Goal: Task Accomplishment & Management: Use online tool/utility

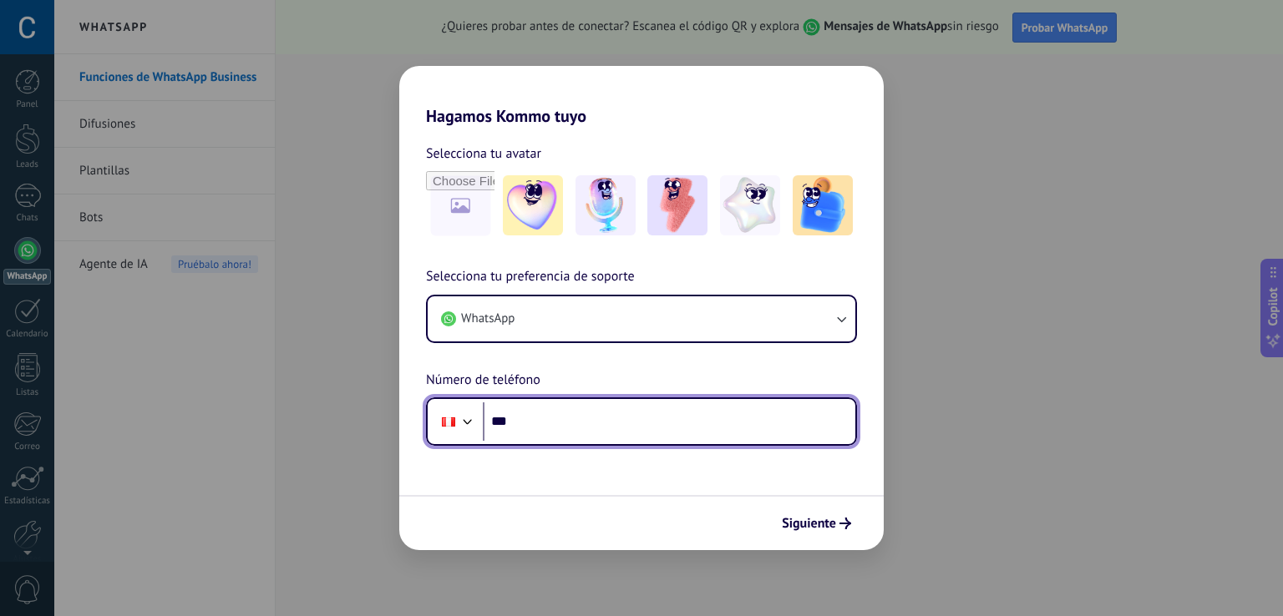
click at [551, 428] on input "***" at bounding box center [669, 422] width 372 height 38
type input "**********"
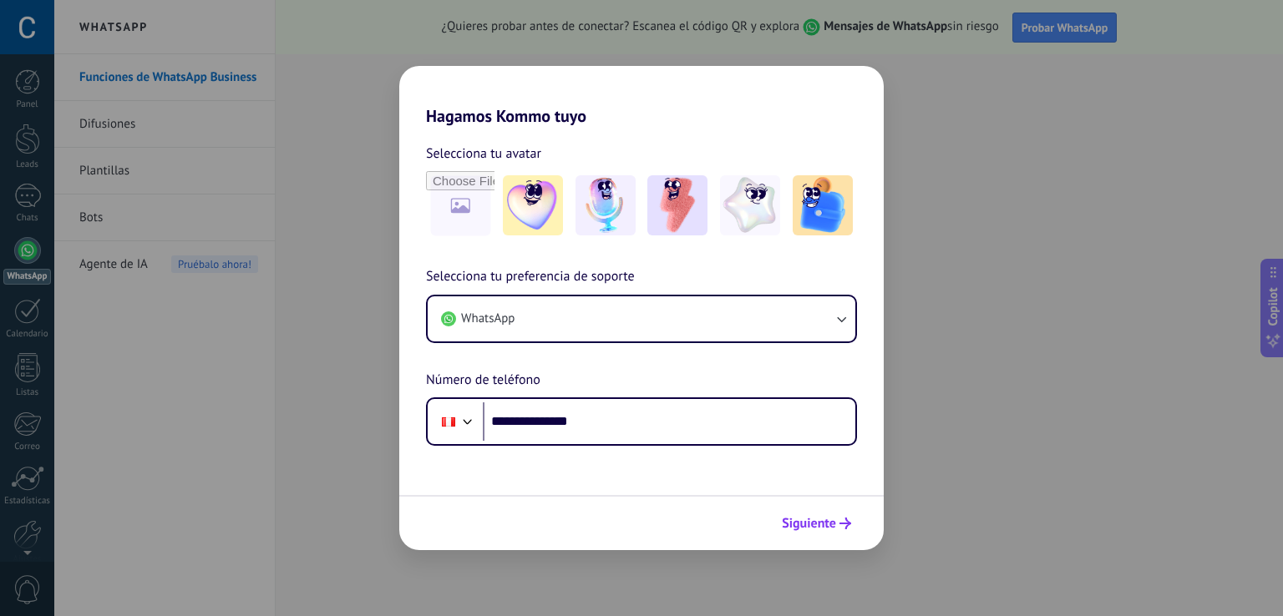
click at [813, 518] on span "Siguiente" at bounding box center [809, 524] width 54 height 12
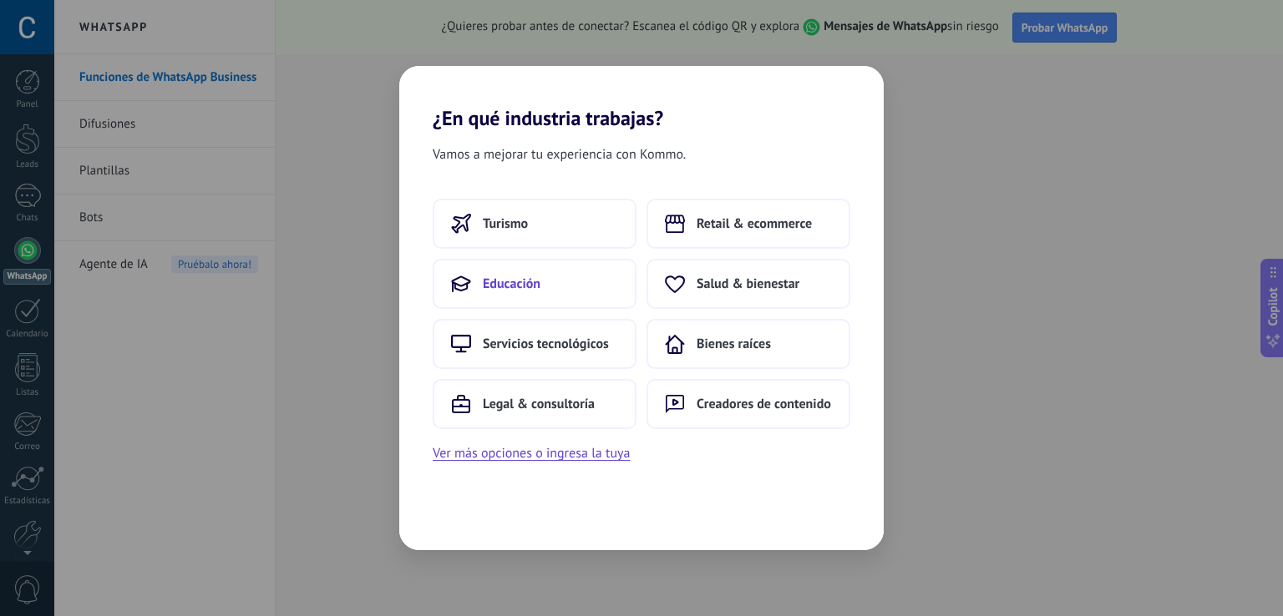
click at [548, 289] on button "Educación" at bounding box center [535, 284] width 204 height 50
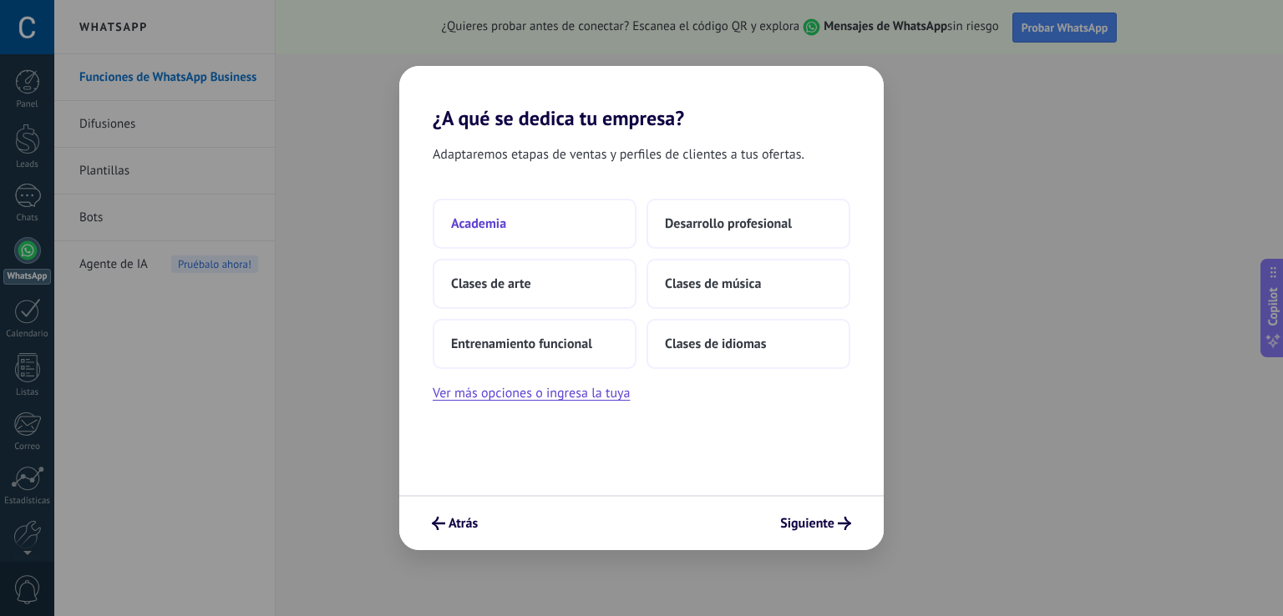
click at [575, 225] on button "Academia" at bounding box center [535, 224] width 204 height 50
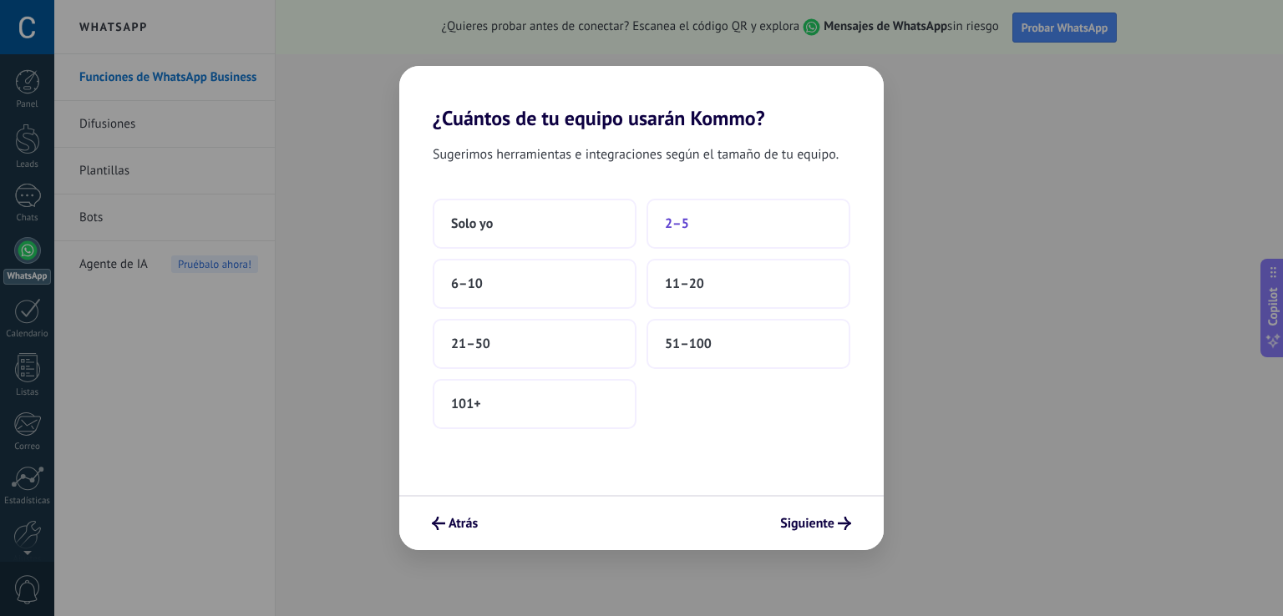
click at [727, 219] on button "2–5" at bounding box center [748, 224] width 204 height 50
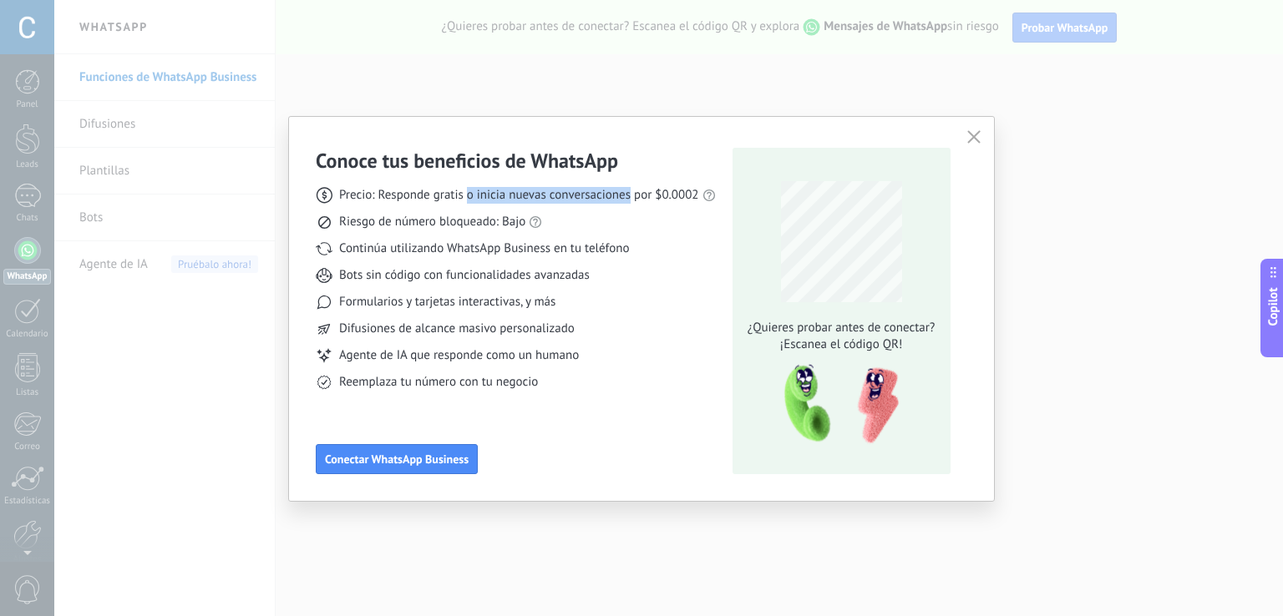
drag, startPoint x: 468, startPoint y: 194, endPoint x: 630, endPoint y: 191, distance: 162.0
click at [630, 191] on span "Precio: Responde gratis o inicia nuevas conversaciones por $0.0002" at bounding box center [519, 195] width 360 height 17
click at [631, 192] on span "Precio: Responde gratis o inicia nuevas conversaciones por $0.0002" at bounding box center [519, 195] width 360 height 17
drag, startPoint x: 371, startPoint y: 161, endPoint x: 614, endPoint y: 151, distance: 243.2
click at [614, 151] on h3 "Conoce tus beneficios de WhatsApp" at bounding box center [467, 161] width 302 height 26
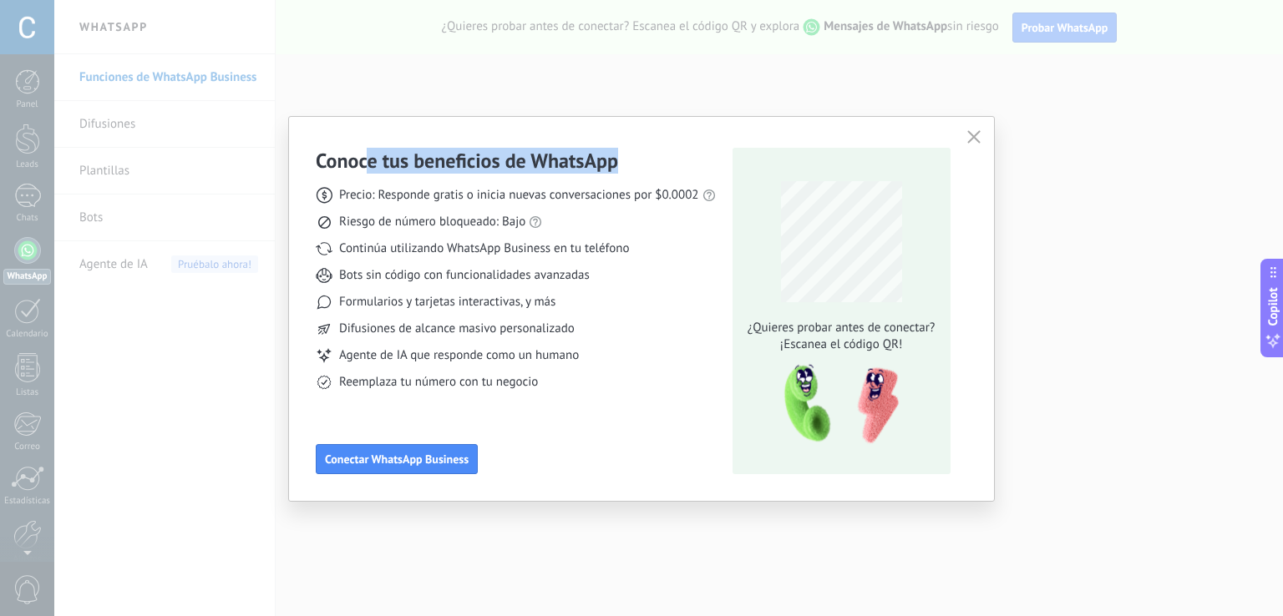
click at [600, 169] on h3 "Conoce tus beneficios de WhatsApp" at bounding box center [467, 161] width 302 height 26
click at [396, 215] on span "Riesgo de número bloqueado: Bajo" at bounding box center [432, 222] width 186 height 17
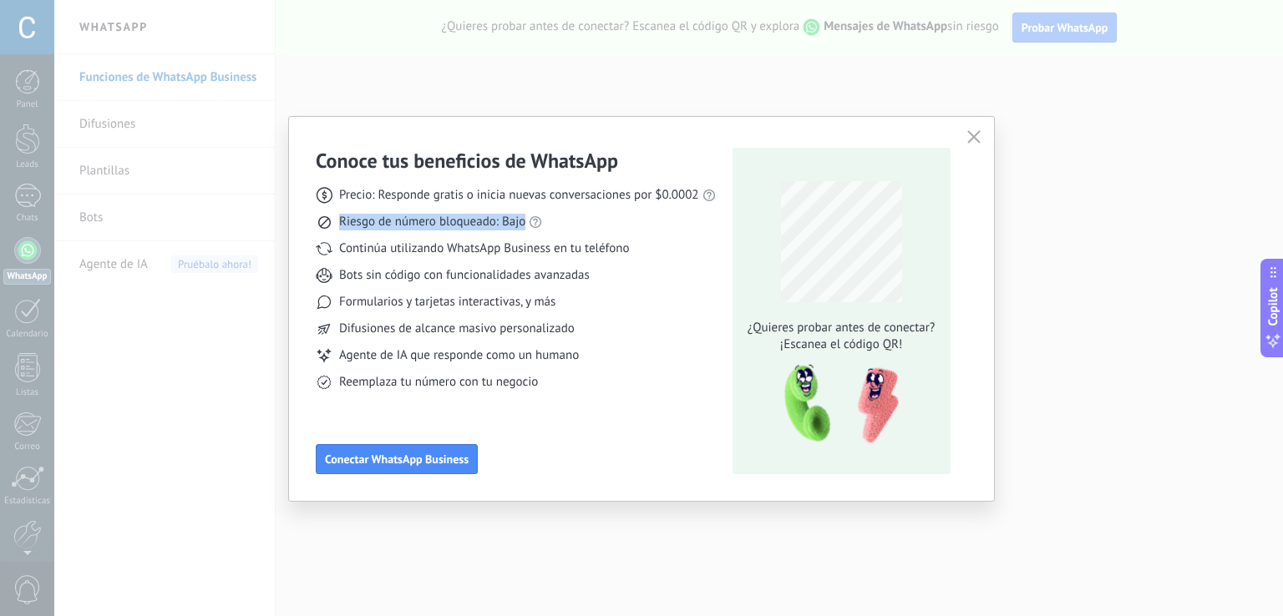
click at [396, 215] on span "Riesgo de número bloqueado: Bajo" at bounding box center [432, 222] width 186 height 17
click at [414, 255] on span "Continúa utilizando WhatsApp Business en tu teléfono" at bounding box center [484, 249] width 290 height 17
click at [429, 463] on span "Conectar WhatsApp Business" at bounding box center [397, 459] width 144 height 12
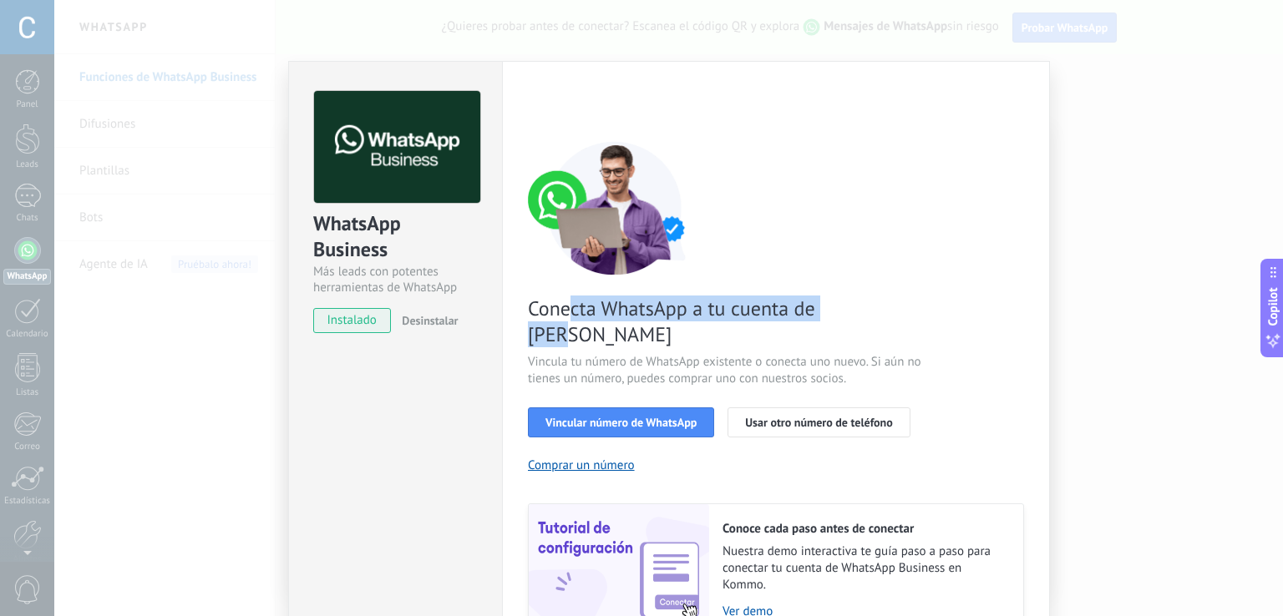
drag, startPoint x: 568, startPoint y: 308, endPoint x: 873, endPoint y: 317, distance: 304.9
click at [873, 317] on span "Conecta WhatsApp a tu cuenta de [PERSON_NAME]" at bounding box center [727, 322] width 398 height 52
click at [737, 354] on span "Vincula tu número de WhatsApp existente o conecta uno nuevo. Si aún no tienes u…" at bounding box center [727, 370] width 398 height 33
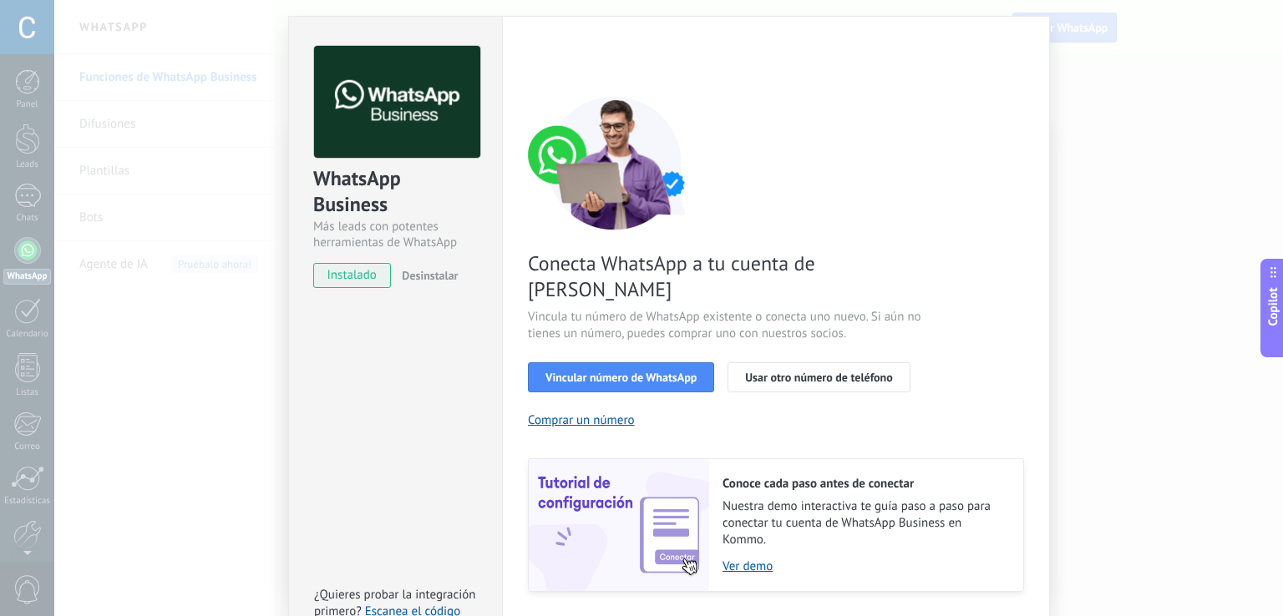
scroll to position [68, 0]
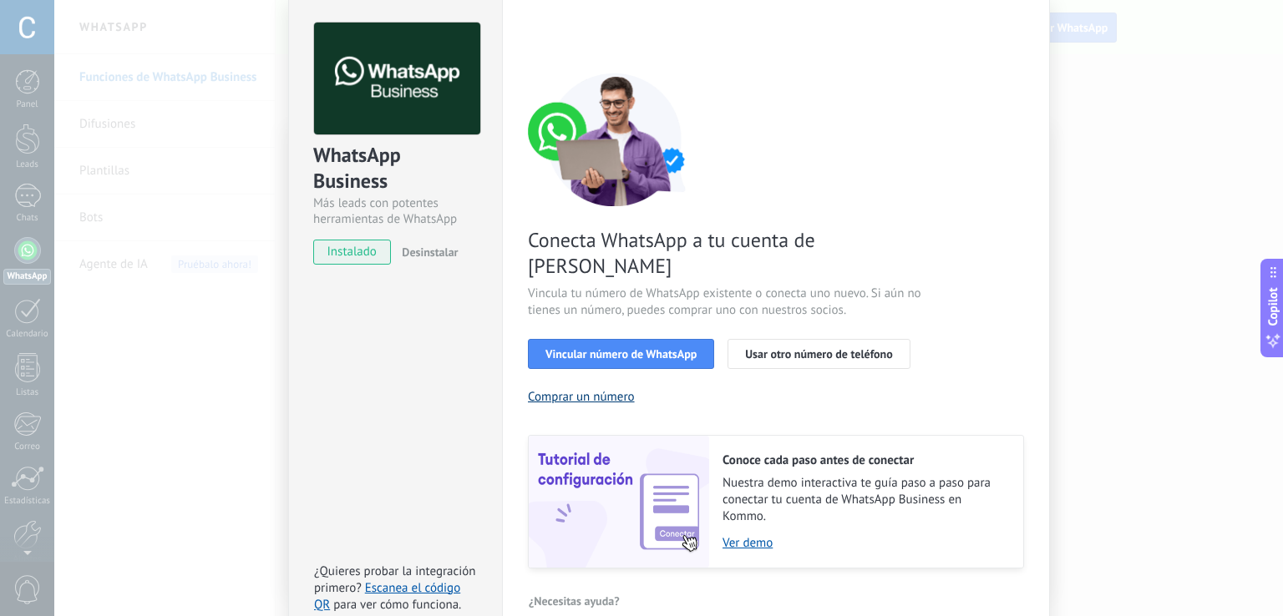
click at [575, 389] on button "Comprar un número" at bounding box center [581, 397] width 107 height 16
click at [635, 348] on span "Vincular número de WhatsApp" at bounding box center [620, 354] width 151 height 12
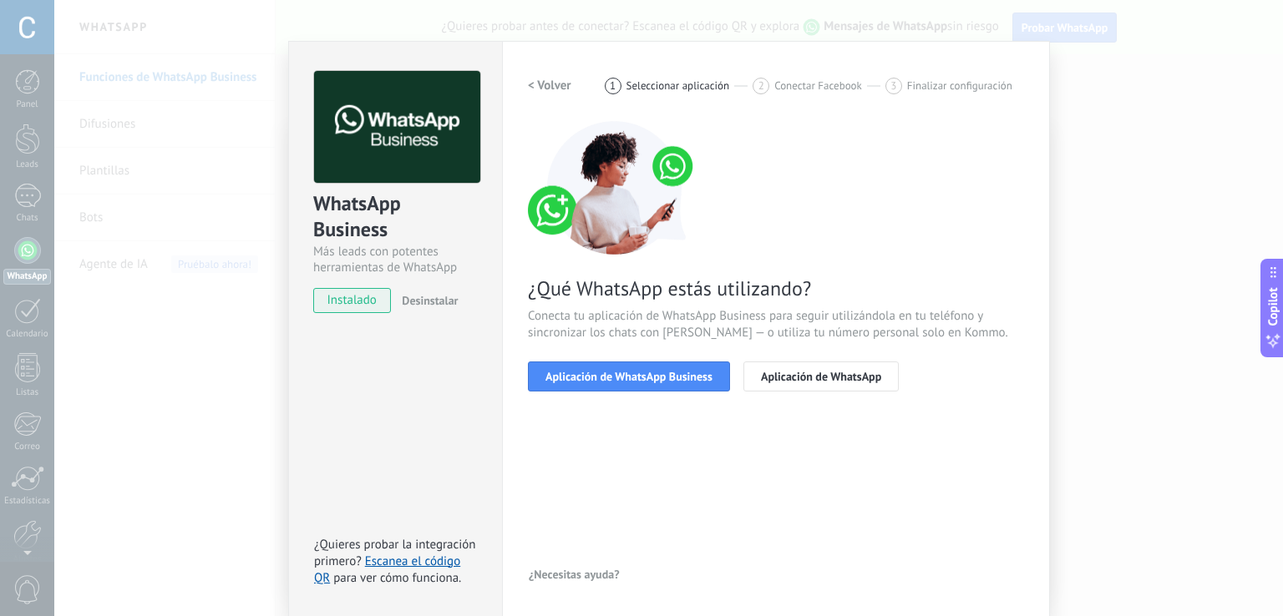
click at [574, 81] on div "< Volver 1 Seleccionar aplicación 2 Conectar Facebook 3 Finalizar configuración" at bounding box center [776, 86] width 496 height 30
click at [563, 82] on h2 "< Volver" at bounding box center [549, 86] width 43 height 16
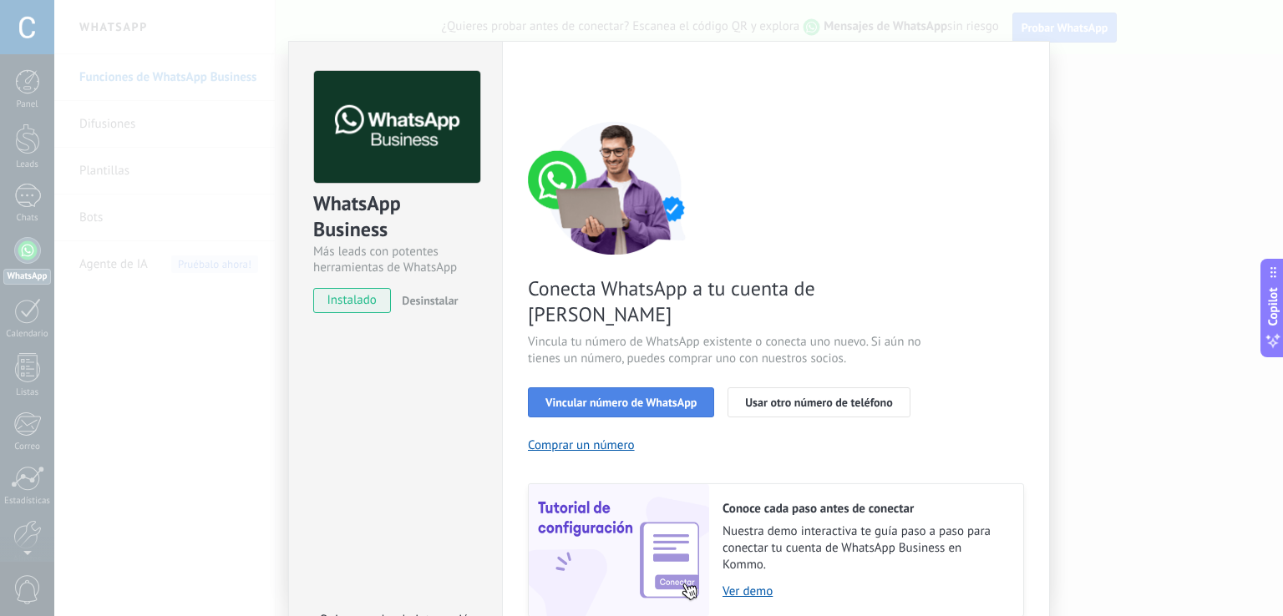
click at [633, 397] on span "Vincular número de WhatsApp" at bounding box center [620, 403] width 151 height 12
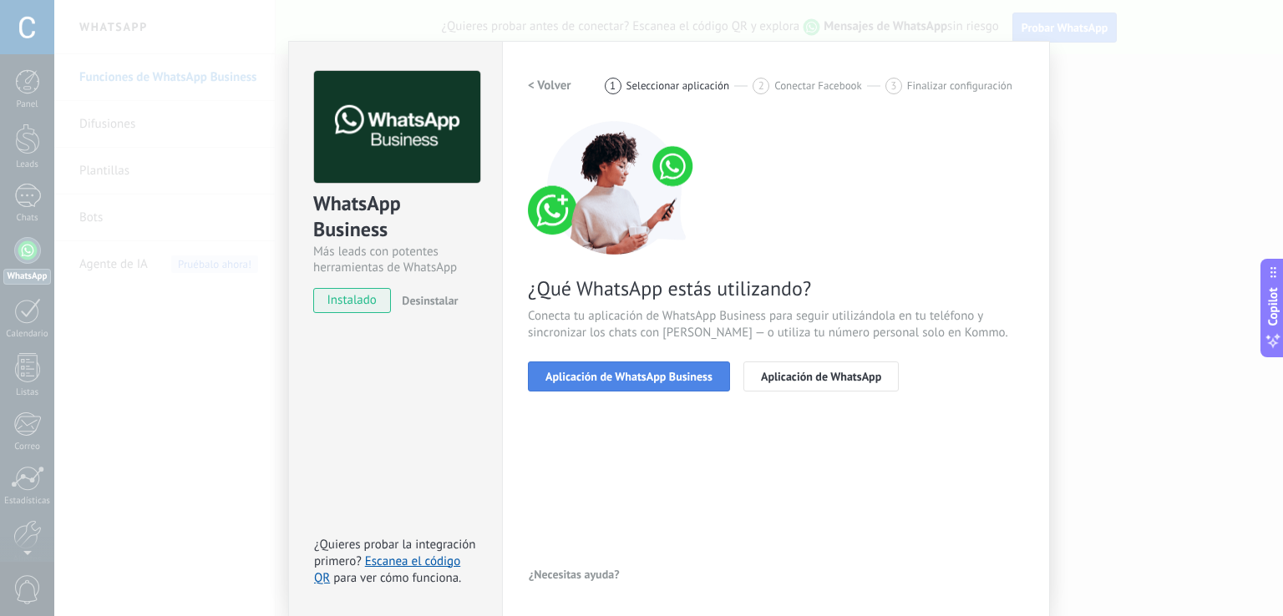
click at [628, 378] on span "Aplicación de WhatsApp Business" at bounding box center [628, 377] width 167 height 12
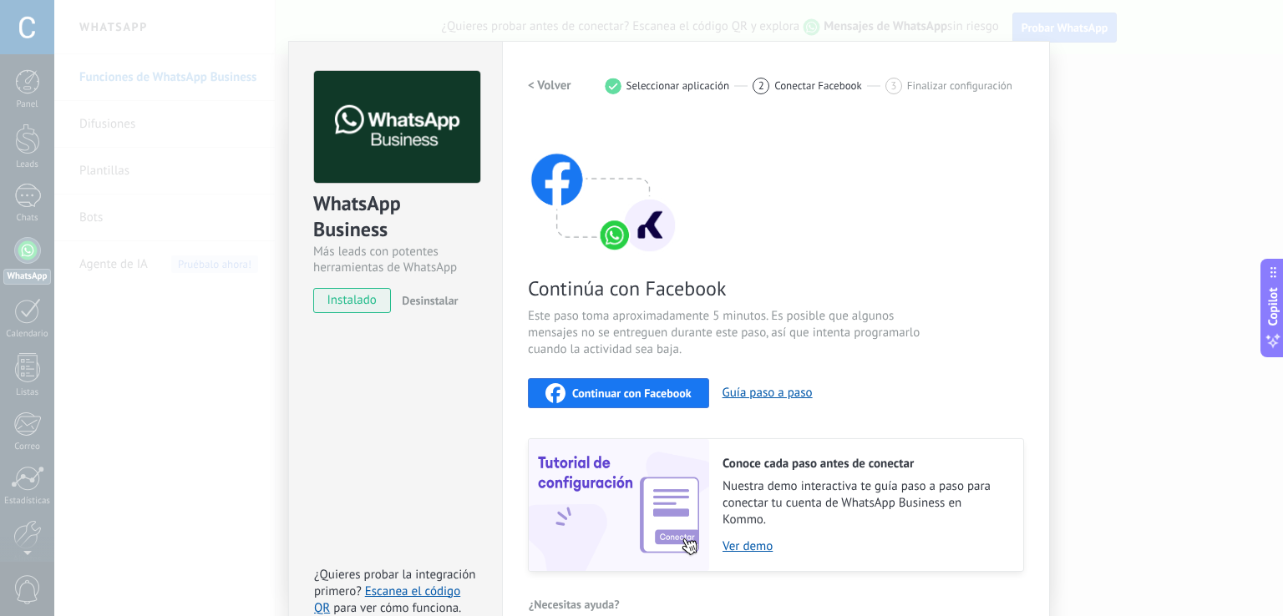
scroll to position [49, 0]
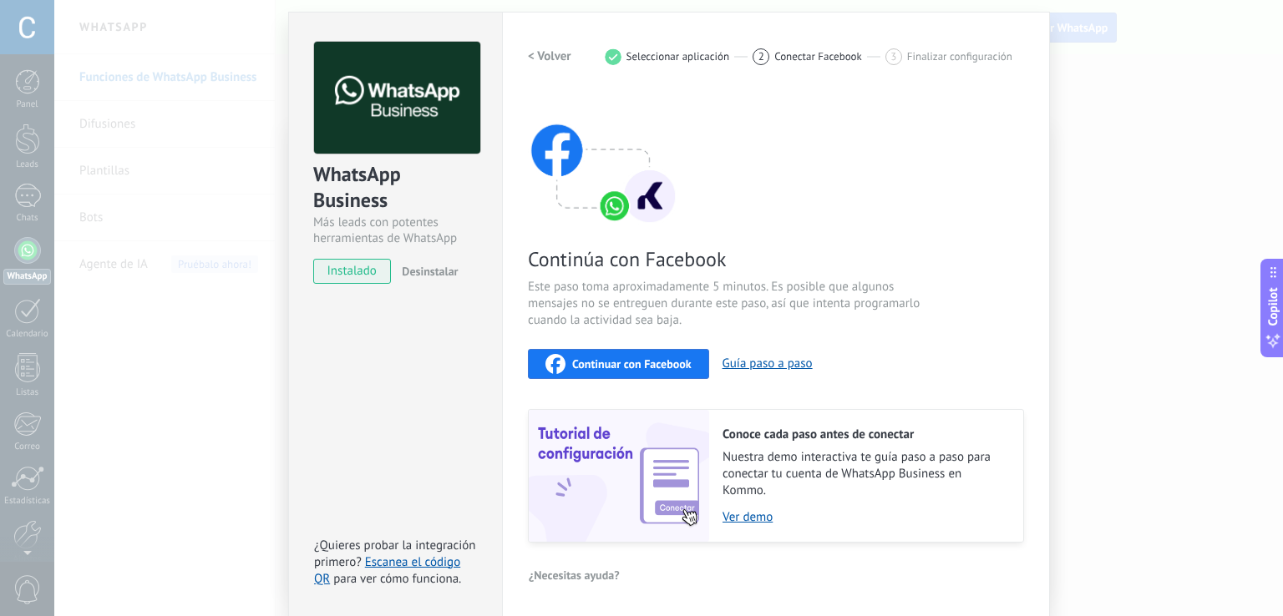
click at [601, 359] on span "Continuar con Facebook" at bounding box center [631, 364] width 119 height 12
